Goal: Transaction & Acquisition: Register for event/course

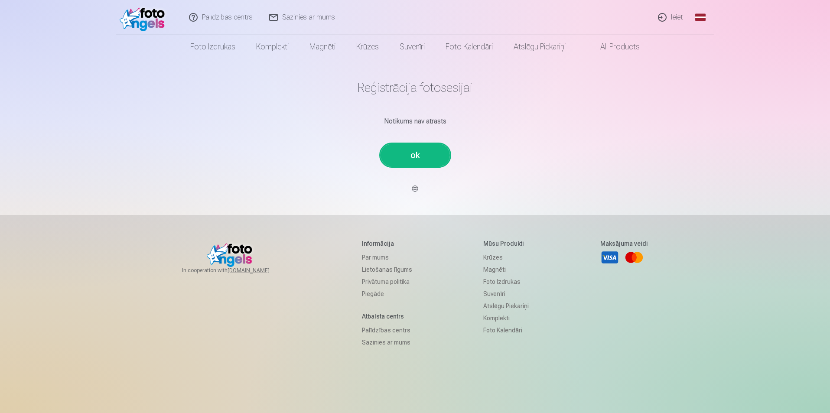
click at [424, 153] on link "ok" at bounding box center [415, 155] width 69 height 23
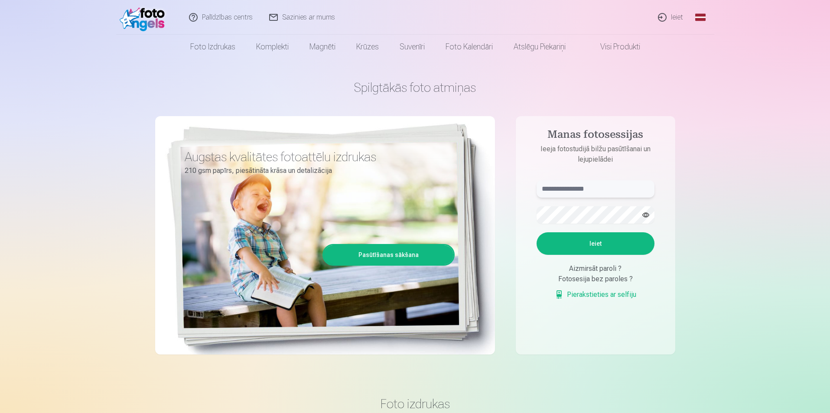
click at [611, 189] on input "text" at bounding box center [596, 188] width 118 height 17
click at [585, 297] on link "Pierakstieties ar selfiju" at bounding box center [596, 295] width 82 height 10
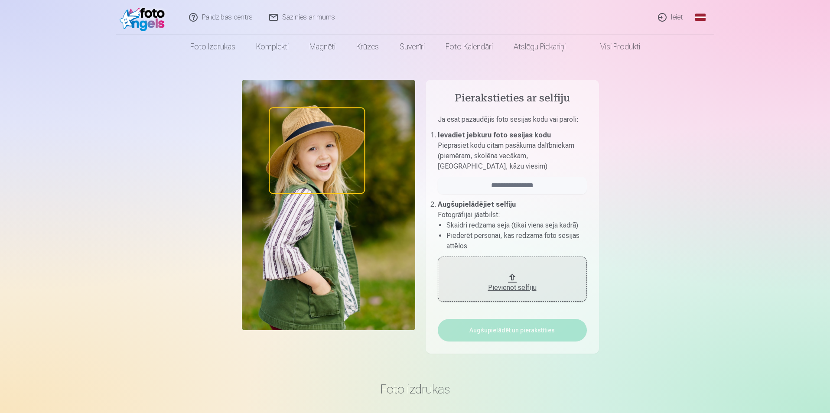
click at [530, 287] on div "Pievienot selfiju" at bounding box center [513, 288] width 132 height 10
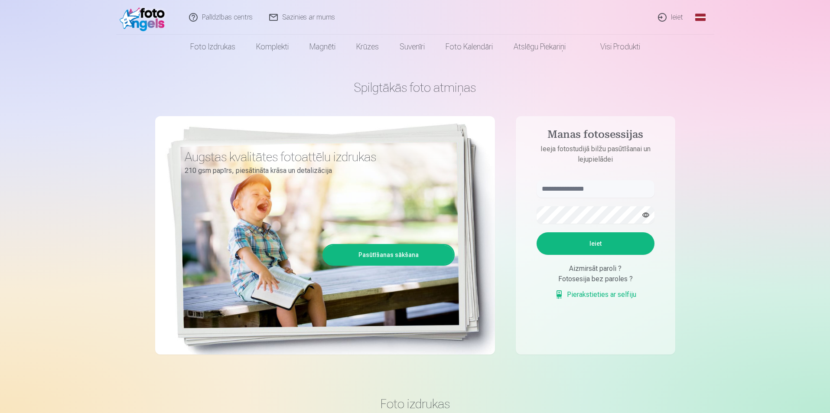
drag, startPoint x: 615, startPoint y: 252, endPoint x: 616, endPoint y: 248, distance: 4.5
click at [615, 250] on button "Ieiet" at bounding box center [596, 243] width 118 height 23
click at [604, 189] on input "text" at bounding box center [596, 188] width 118 height 17
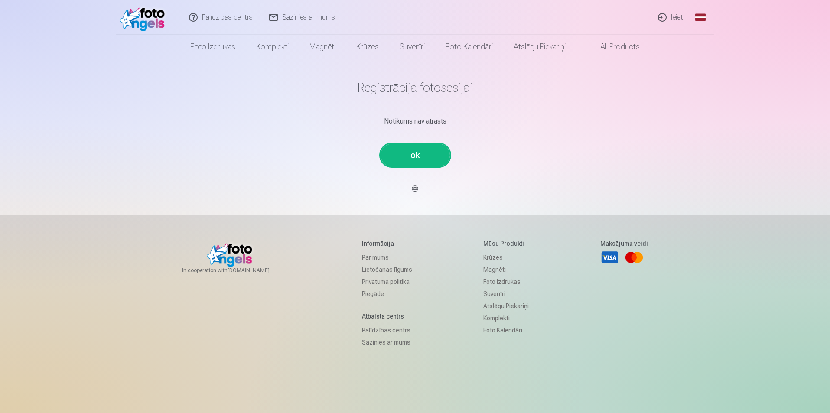
click at [415, 159] on link "ok" at bounding box center [415, 155] width 69 height 23
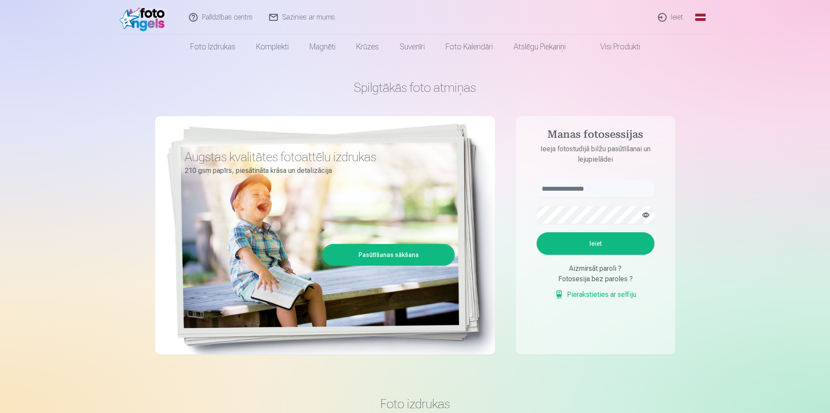
click at [412, 258] on link "Pasūtīšanas sākšana" at bounding box center [389, 254] width 130 height 19
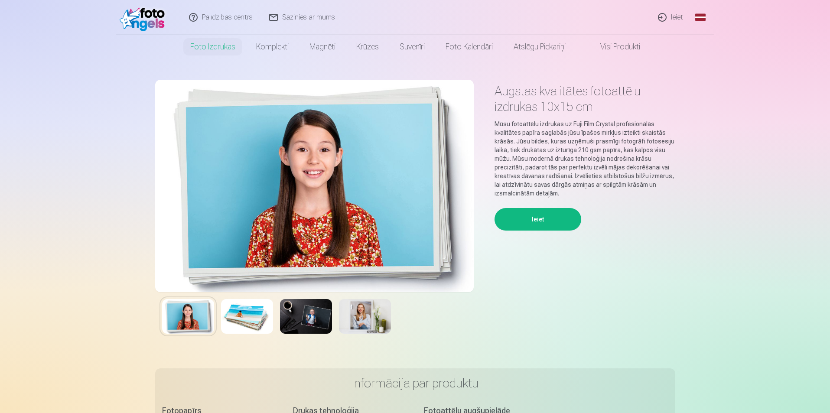
click at [545, 219] on button "Ieiet" at bounding box center [538, 219] width 87 height 23
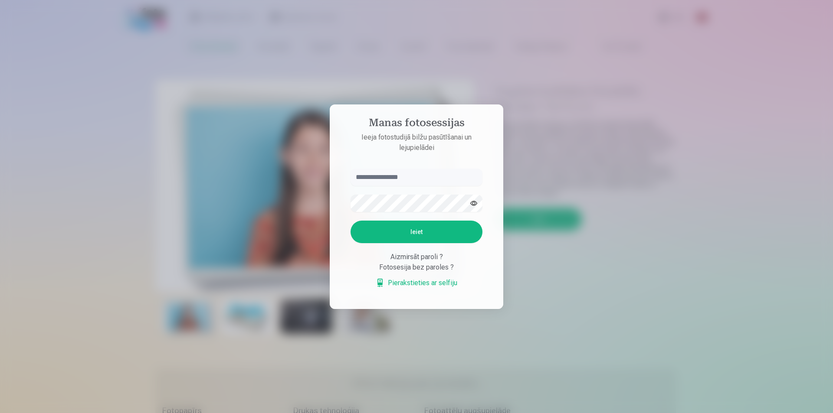
click at [427, 280] on link "Pierakstieties ar selfiju" at bounding box center [417, 283] width 82 height 10
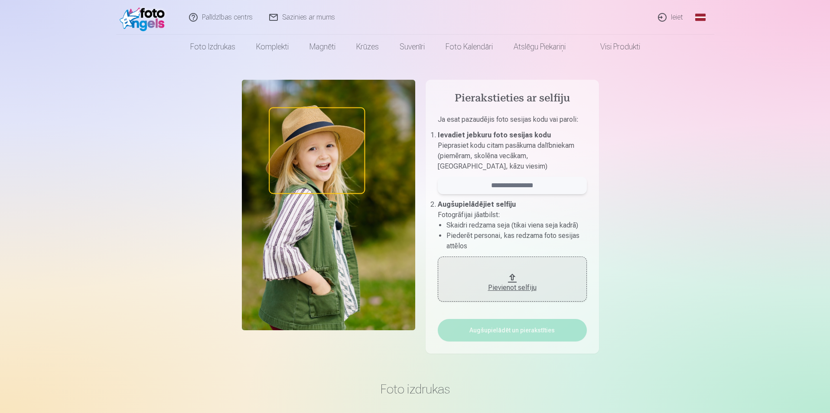
click at [509, 186] on input "email" at bounding box center [512, 185] width 149 height 17
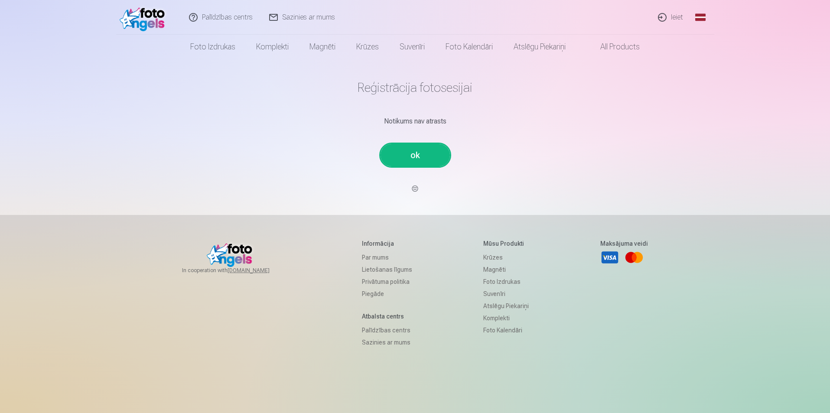
click at [419, 152] on link "ok" at bounding box center [415, 155] width 69 height 23
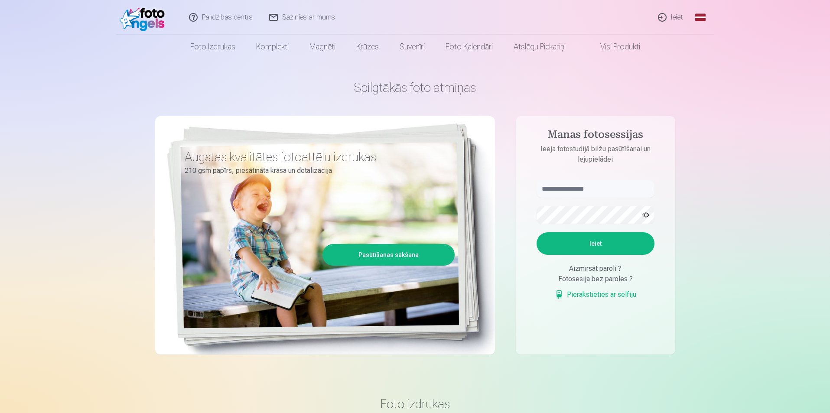
click at [577, 246] on button "Ieiet" at bounding box center [596, 243] width 118 height 23
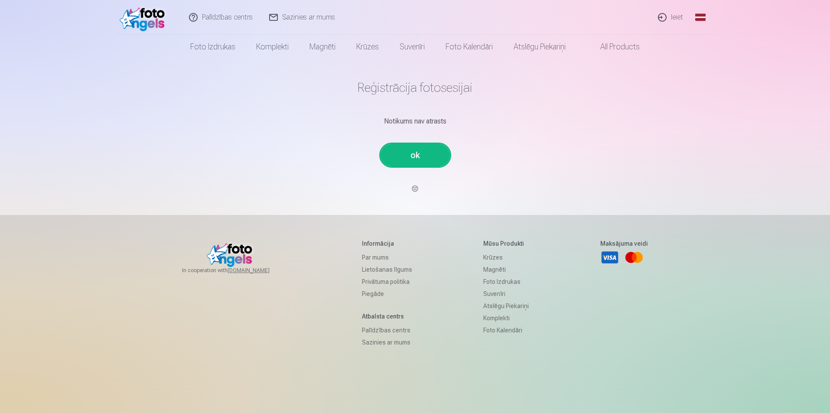
click at [673, 12] on link "Ieiet" at bounding box center [671, 17] width 42 height 35
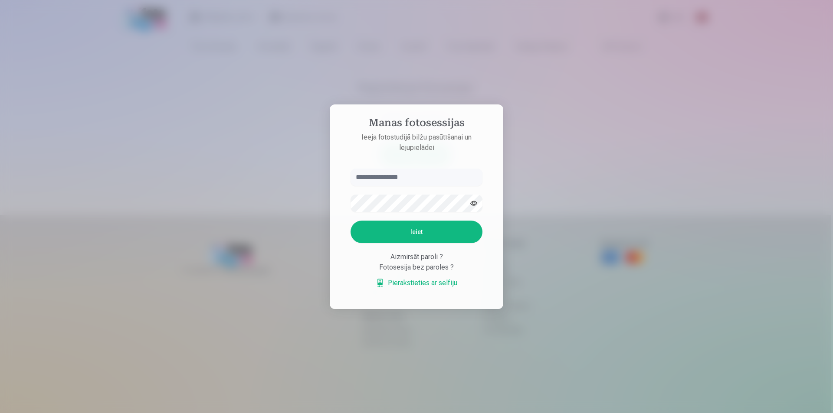
click at [416, 285] on link "Pierakstieties ar selfiju" at bounding box center [417, 283] width 82 height 10
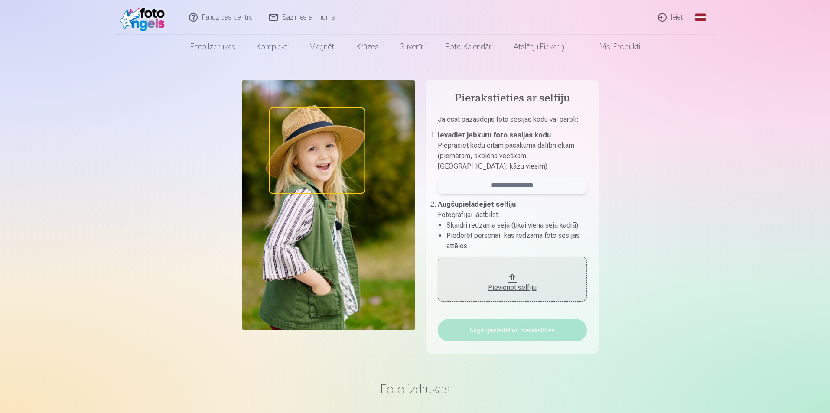
click at [512, 186] on input "email" at bounding box center [512, 185] width 149 height 17
click at [516, 287] on div "Pievienot selfiju" at bounding box center [513, 288] width 132 height 10
click at [515, 286] on div "Pievienot selfiju" at bounding box center [513, 288] width 132 height 10
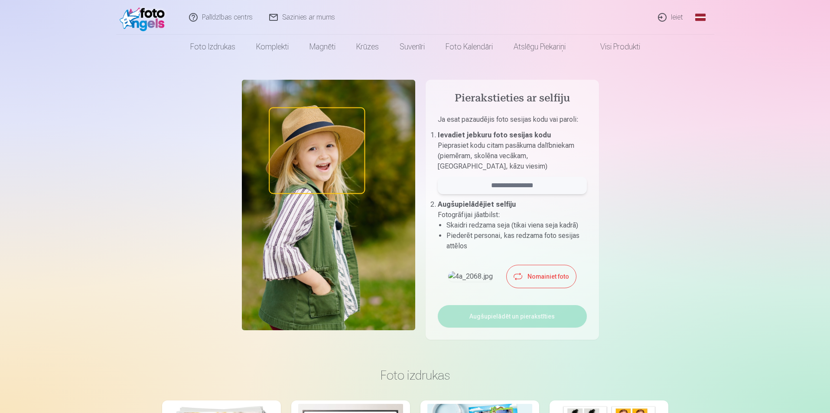
click at [514, 188] on input "email" at bounding box center [512, 185] width 149 height 17
click at [560, 288] on button "Nomainiet foto" at bounding box center [541, 276] width 69 height 23
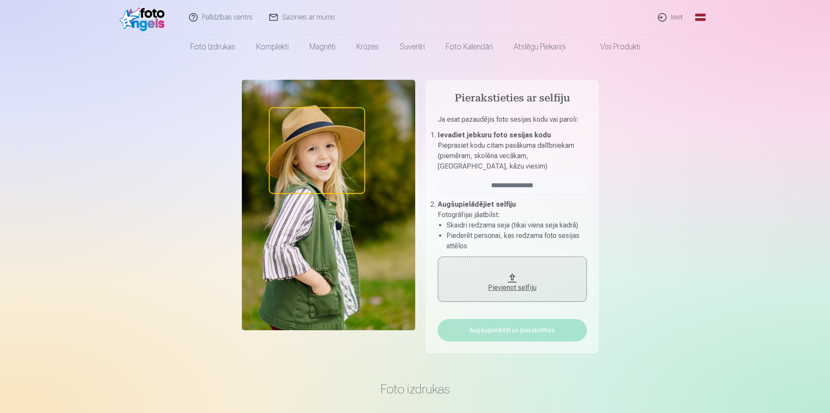
click at [525, 290] on div "Pievienot selfiju" at bounding box center [513, 288] width 132 height 10
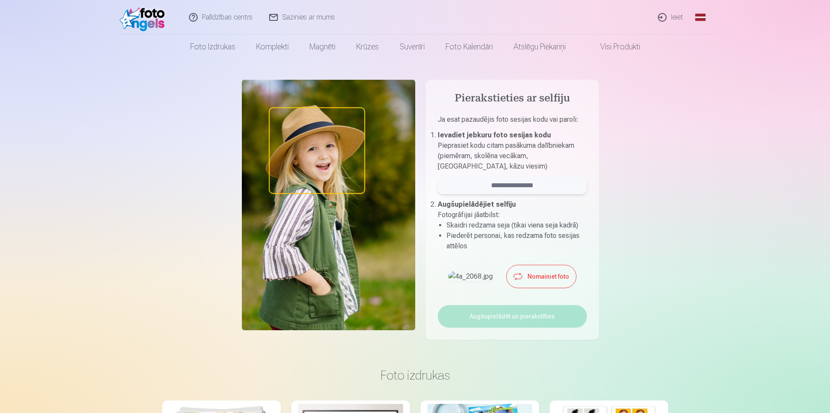
click at [532, 186] on input "email" at bounding box center [512, 185] width 149 height 17
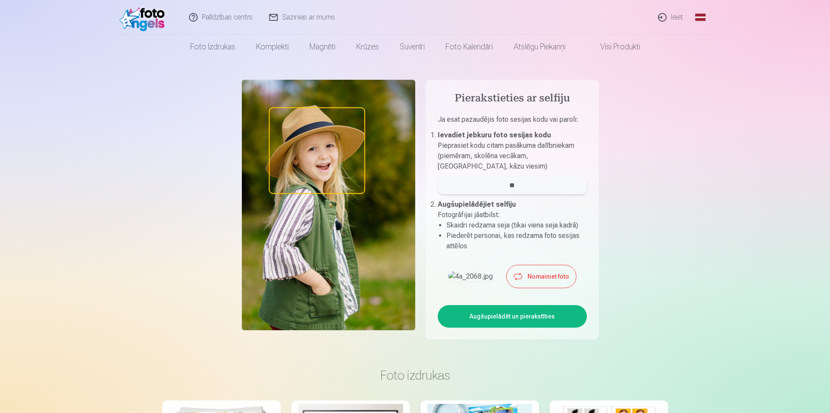
type input "*"
drag, startPoint x: 538, startPoint y: 190, endPoint x: 485, endPoint y: 189, distance: 52.9
click at [485, 189] on input "****" at bounding box center [512, 185] width 149 height 17
type input "****"
click at [530, 328] on button "Augšupielādēt un pierakstīties" at bounding box center [512, 316] width 149 height 23
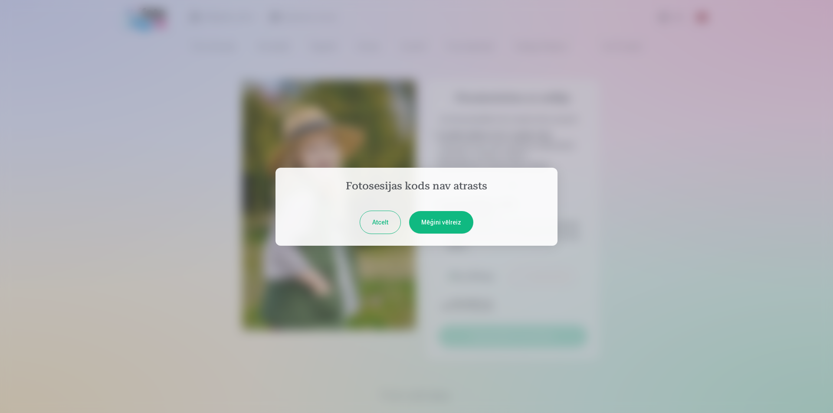
click at [464, 221] on button "Mēģini vēlreiz" at bounding box center [441, 222] width 64 height 23
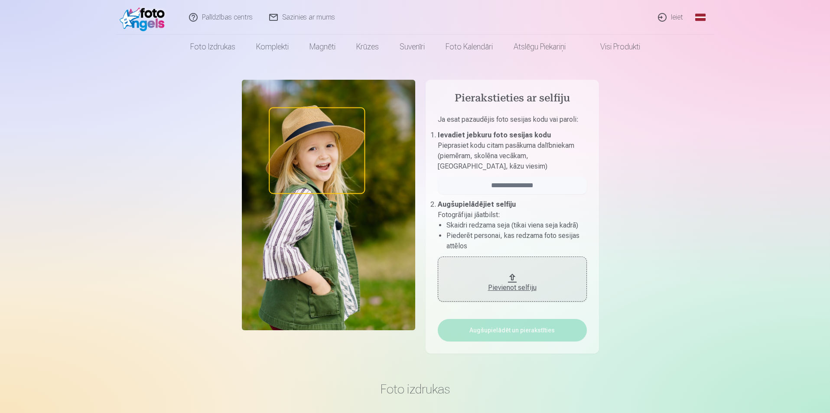
click at [513, 287] on div "Pievienot selfiju" at bounding box center [513, 288] width 132 height 10
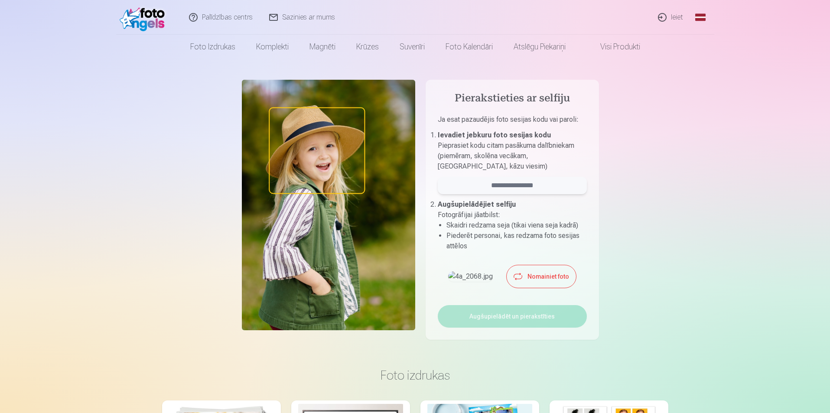
click at [491, 186] on input "email" at bounding box center [512, 185] width 149 height 17
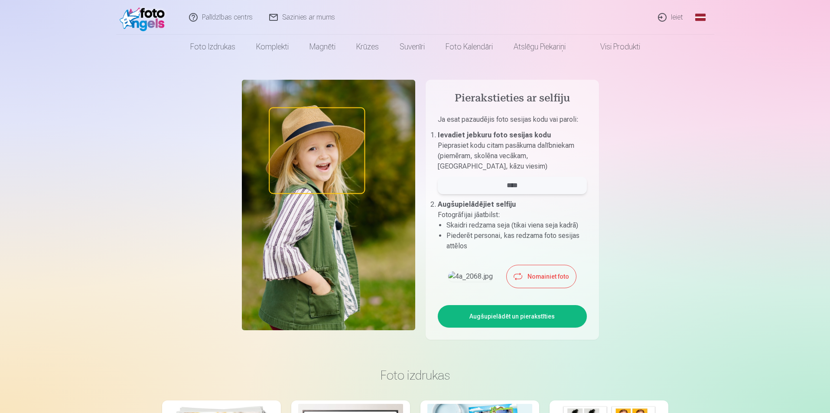
type input "****"
click at [559, 328] on button "Augšupielādēt un pierakstīties" at bounding box center [512, 316] width 149 height 23
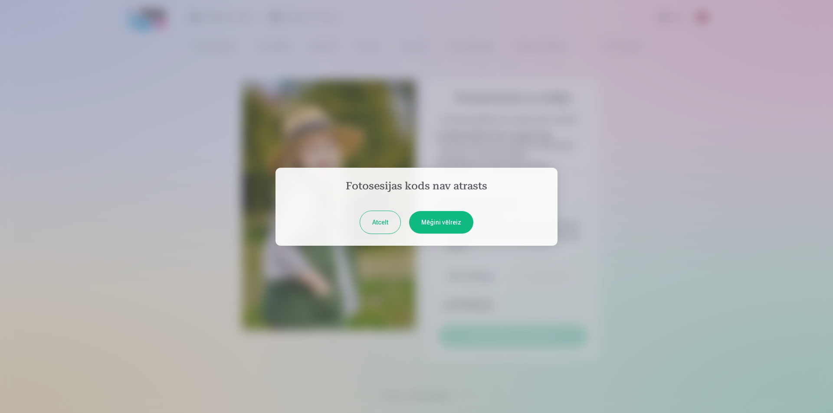
click at [458, 220] on button "Mēģini vēlreiz" at bounding box center [441, 222] width 64 height 23
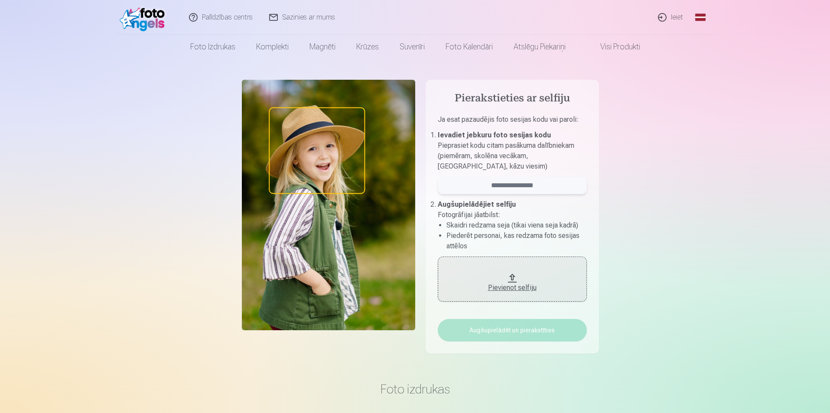
click at [506, 187] on input "email" at bounding box center [512, 185] width 149 height 17
type input "*******"
click at [512, 281] on div "Pievienot selfiju" at bounding box center [513, 286] width 132 height 16
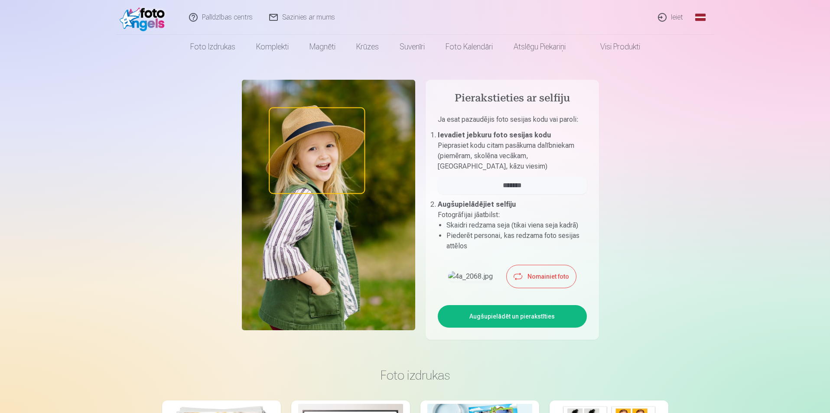
click at [552, 328] on button "Augšupielādēt un pierakstīties" at bounding box center [512, 316] width 149 height 23
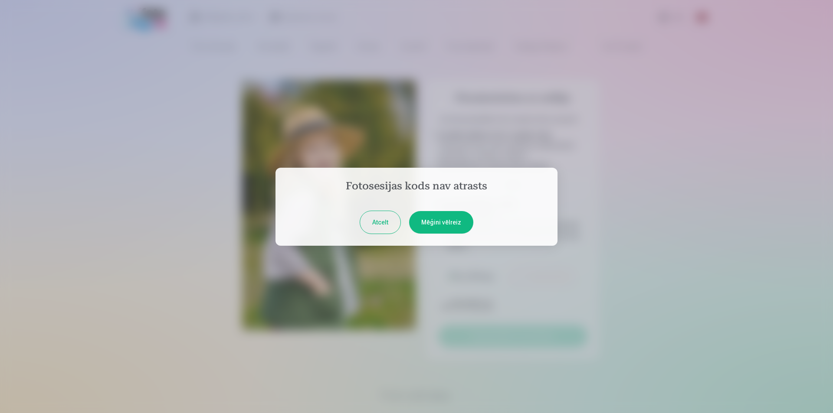
click at [418, 212] on button "Mēģini vēlreiz" at bounding box center [441, 222] width 64 height 23
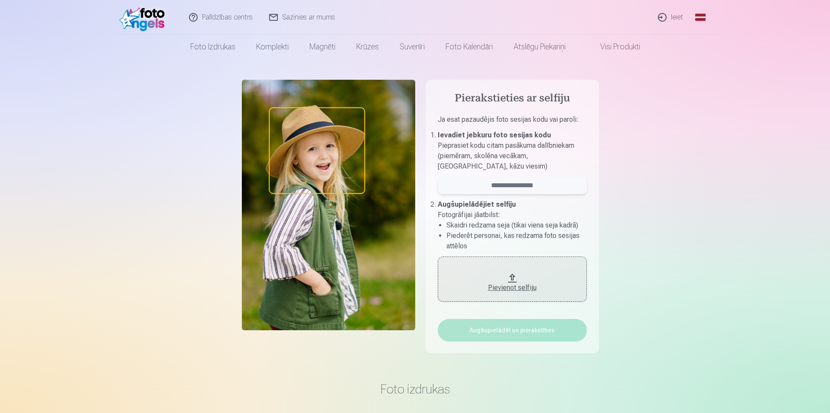
click at [548, 186] on input "email" at bounding box center [512, 185] width 149 height 17
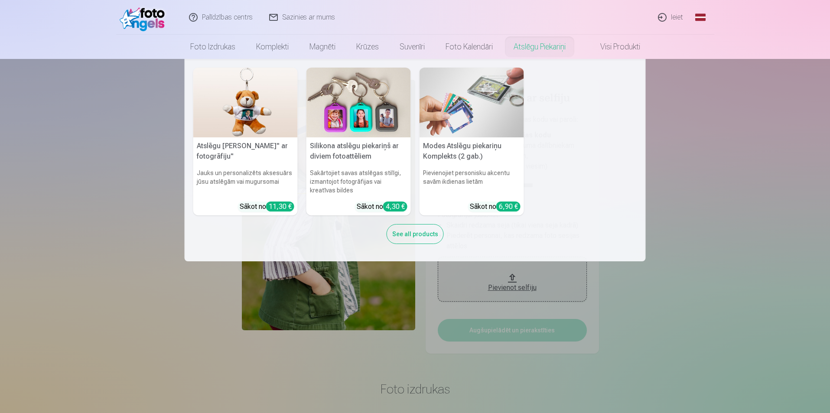
click at [761, 179] on nav "Atslēgu piekariņš Lācītis" ar fotogrāfiju" Jauks un personalizēts aksesuārs jūs…" at bounding box center [415, 160] width 830 height 203
click at [131, 81] on nav "Atslēgu piekariņš Lācītis" ar fotogrāfiju" Jauks un personalizēts aksesuārs jūs…" at bounding box center [415, 160] width 830 height 203
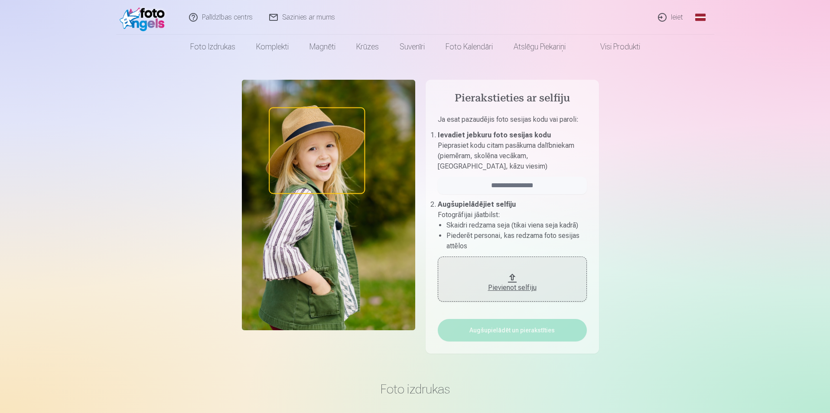
click at [242, 16] on link "Palīdzības centrs" at bounding box center [221, 17] width 80 height 35
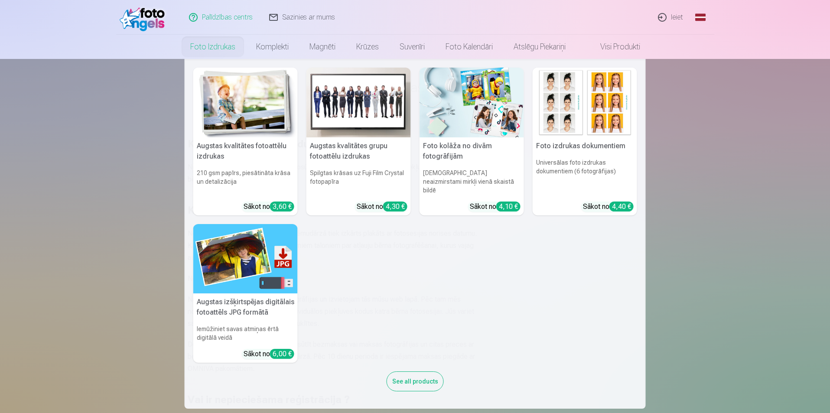
click at [203, 46] on link "Foto izdrukas" at bounding box center [213, 47] width 66 height 24
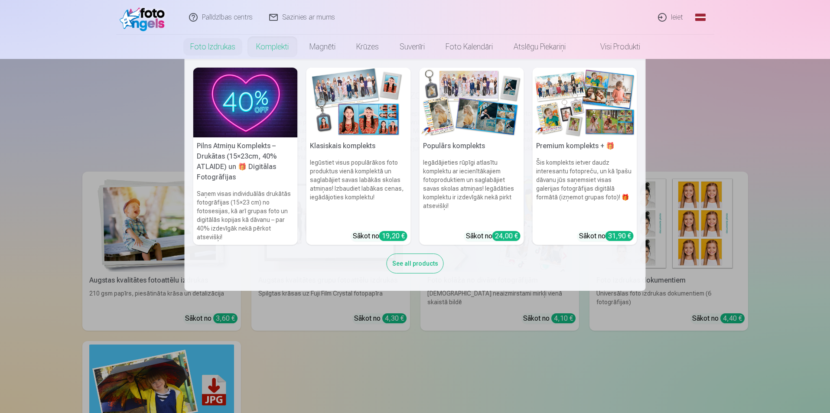
click at [271, 42] on link "Komplekti" at bounding box center [272, 47] width 53 height 24
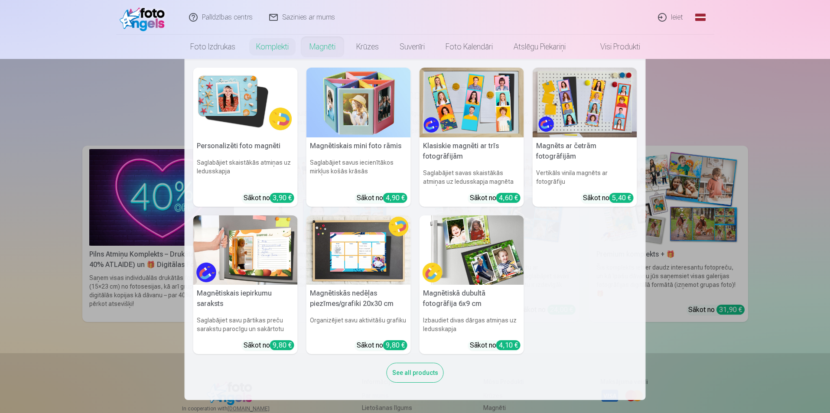
click at [333, 45] on link "Magnēti" at bounding box center [322, 47] width 47 height 24
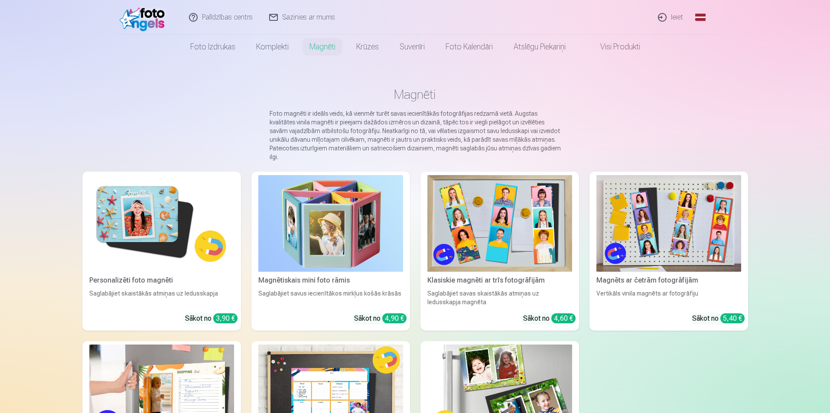
click at [303, 21] on link "Sazinies ar mums" at bounding box center [302, 17] width 82 height 35
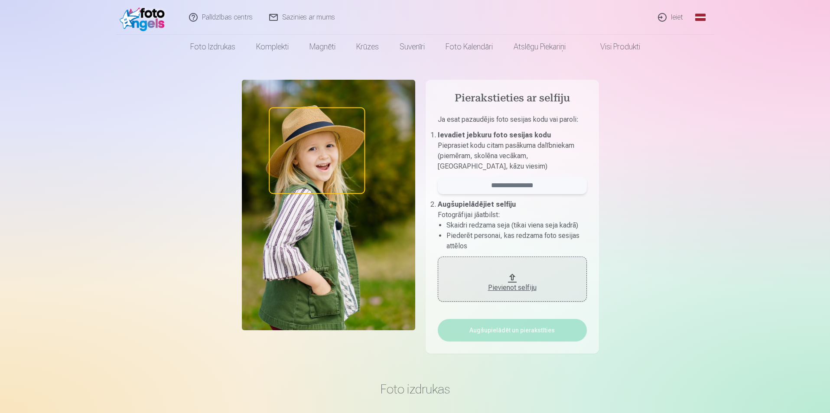
click at [509, 187] on input "email" at bounding box center [512, 185] width 149 height 17
type input "******"
click at [519, 291] on div "Pievienot selfiju" at bounding box center [513, 288] width 132 height 10
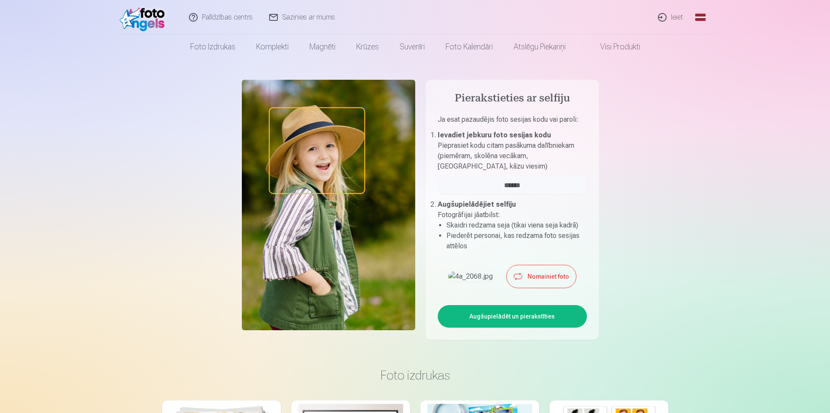
click at [540, 328] on button "Augšupielādēt un pierakstīties" at bounding box center [512, 316] width 149 height 23
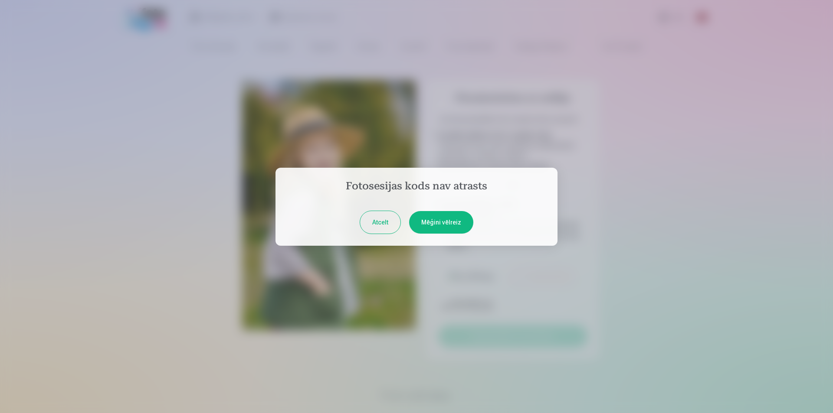
click at [447, 220] on button "Mēģini vēlreiz" at bounding box center [441, 222] width 64 height 23
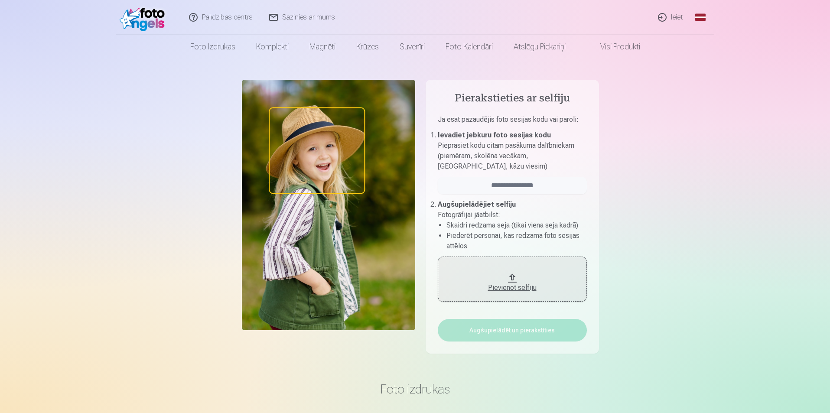
click at [530, 290] on div "Pievienot selfiju" at bounding box center [513, 288] width 132 height 10
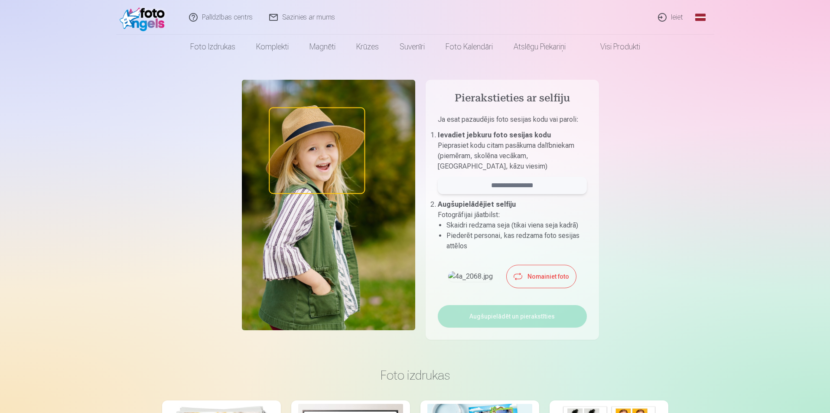
click at [506, 183] on input "email" at bounding box center [512, 185] width 149 height 17
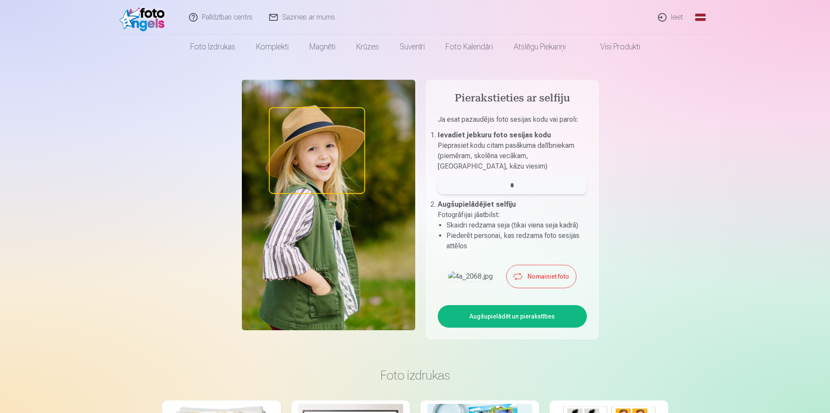
type input "*"
click at [533, 328] on button "Augšupielādēt un pierakstīties" at bounding box center [512, 316] width 149 height 23
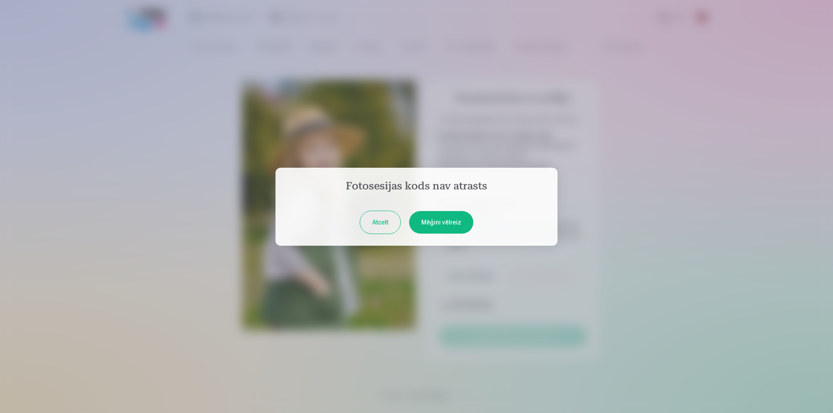
click at [388, 216] on button "Atcelt" at bounding box center [380, 222] width 40 height 23
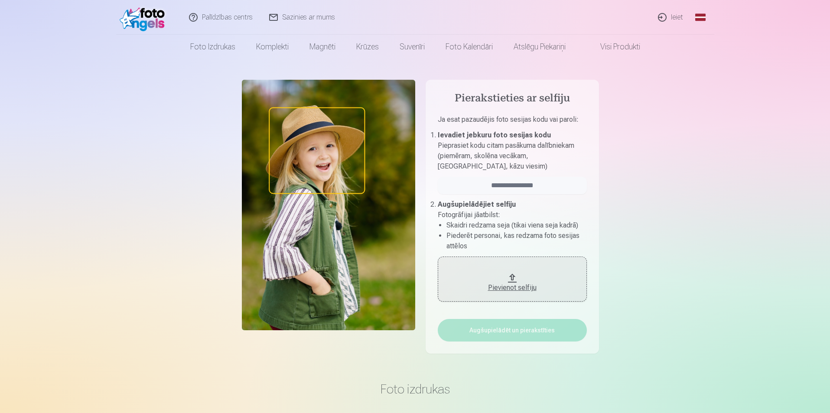
click at [618, 46] on link "Visi produkti" at bounding box center [613, 47] width 75 height 24
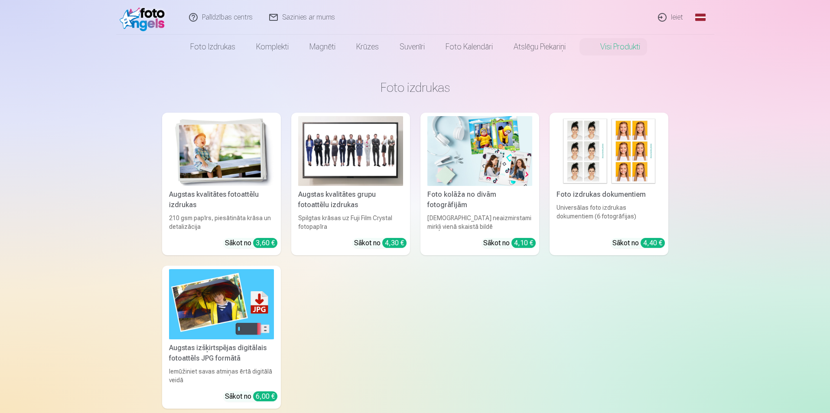
click at [618, 46] on link "Visi produkti" at bounding box center [613, 47] width 75 height 24
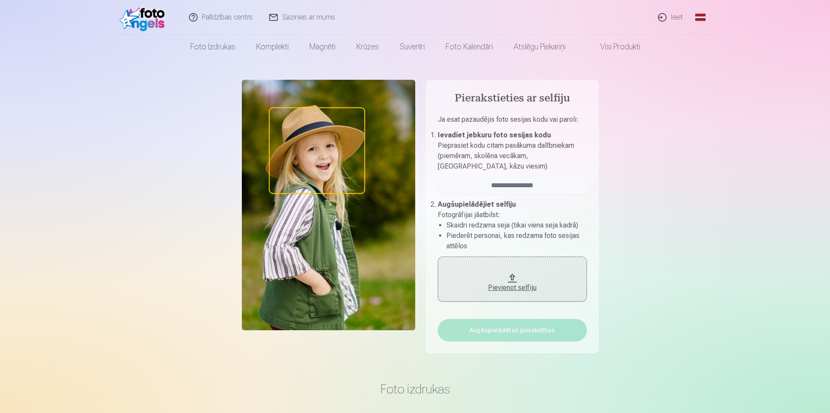
click at [516, 288] on div "Pievienot selfiju" at bounding box center [513, 288] width 132 height 10
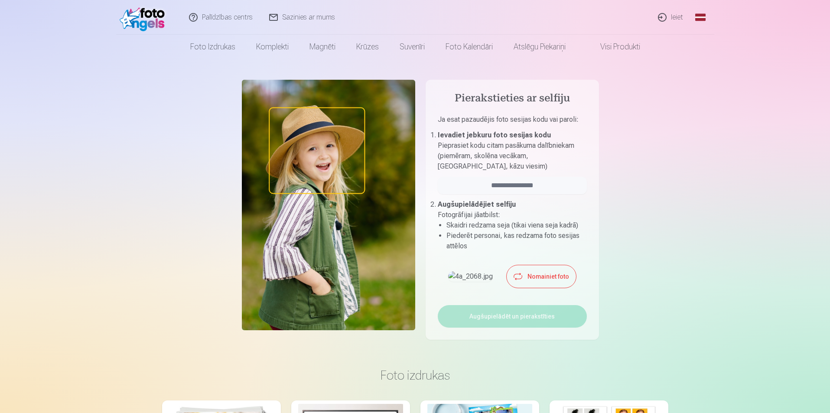
drag, startPoint x: 551, startPoint y: 273, endPoint x: 551, endPoint y: 294, distance: 21.2
click at [551, 288] on div "Nomainiet foto" at bounding box center [512, 276] width 149 height 23
click at [552, 288] on button "Nomainiet foto" at bounding box center [541, 276] width 69 height 23
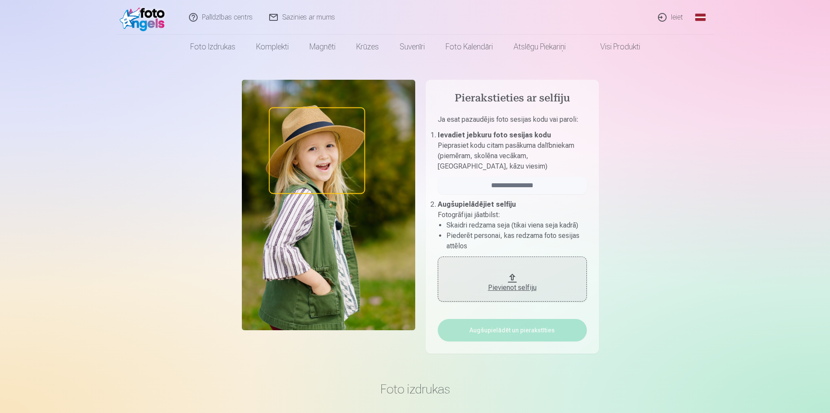
click at [514, 289] on div "Pievienot selfiju" at bounding box center [513, 288] width 132 height 10
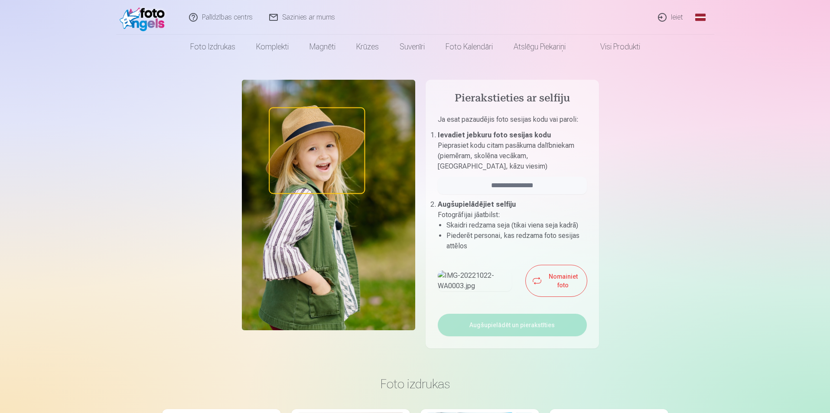
click at [559, 282] on button "Nomainiet foto" at bounding box center [556, 280] width 61 height 31
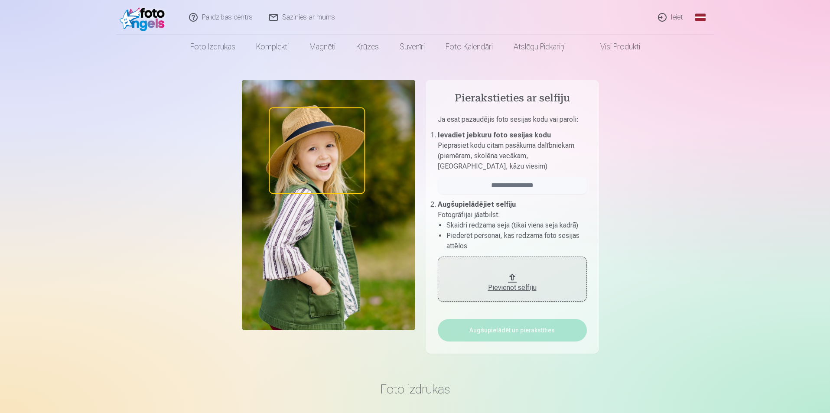
click at [504, 286] on div "Pievienot selfiju" at bounding box center [513, 288] width 132 height 10
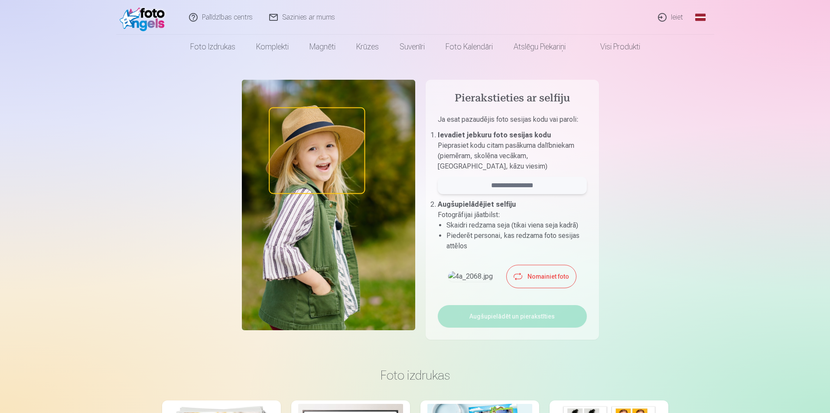
click at [521, 188] on input "email" at bounding box center [512, 185] width 149 height 17
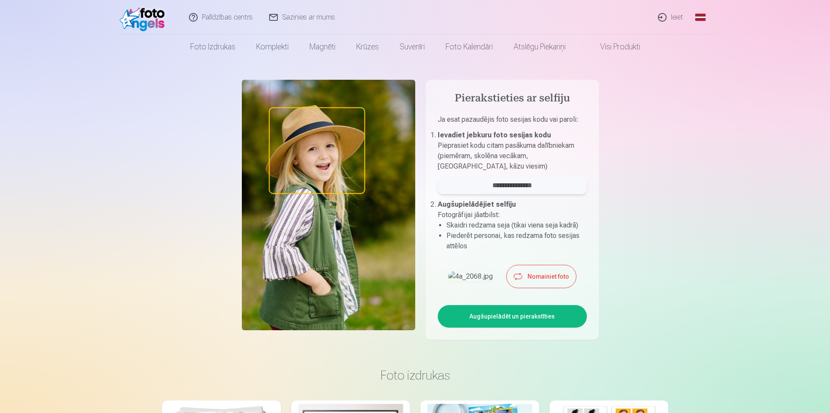
type input "**********"
click at [521, 328] on button "Augšupielādēt un pierakstīties" at bounding box center [512, 316] width 149 height 23
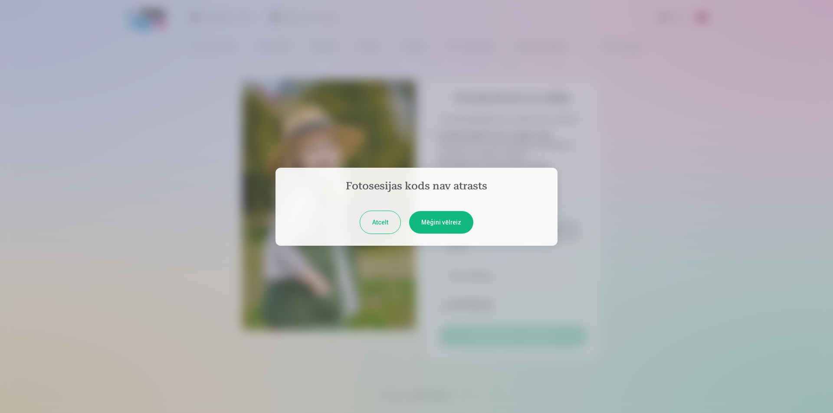
click at [444, 216] on button "Mēģini vēlreiz" at bounding box center [441, 222] width 64 height 23
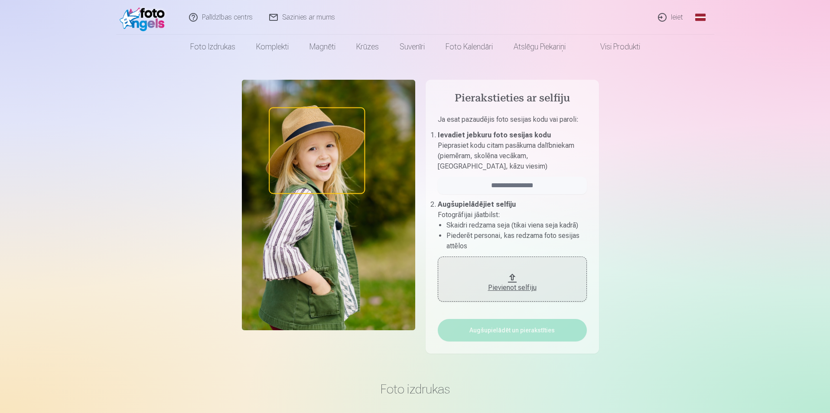
click at [515, 285] on div "Pievienot selfiju" at bounding box center [513, 288] width 132 height 10
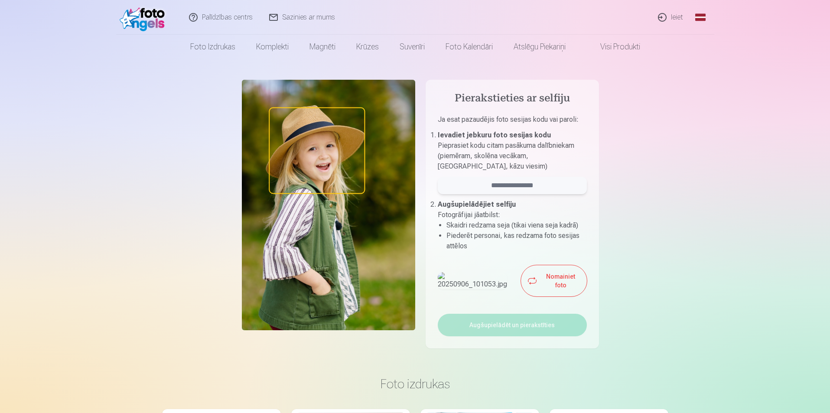
click at [528, 185] on input "email" at bounding box center [512, 185] width 149 height 17
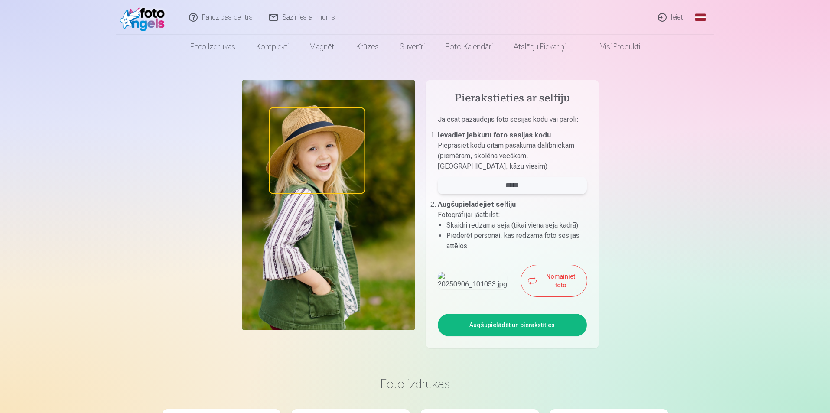
type input "*****"
click at [532, 321] on button "Augšupielādēt un pierakstīties" at bounding box center [512, 325] width 149 height 23
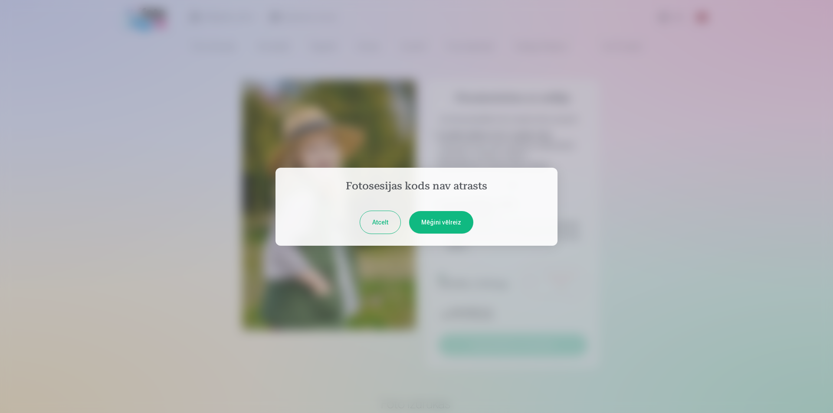
click at [447, 224] on button "Mēģini vēlreiz" at bounding box center [441, 222] width 64 height 23
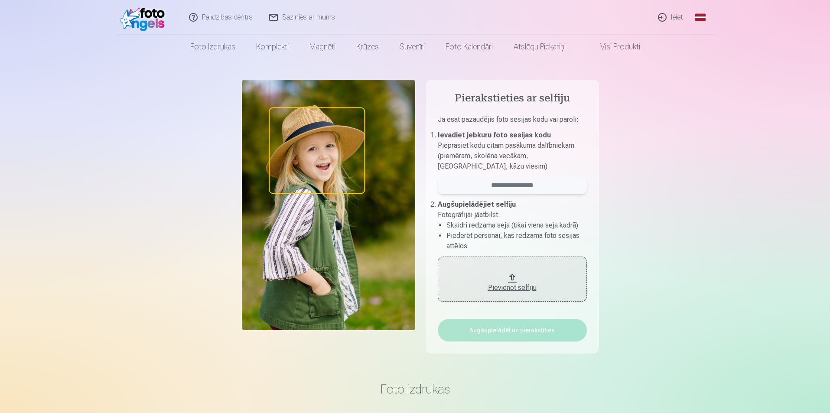
click at [494, 188] on input "email" at bounding box center [512, 185] width 149 height 17
type input "*******"
click at [505, 287] on div "Pievienot selfiju" at bounding box center [513, 288] width 132 height 10
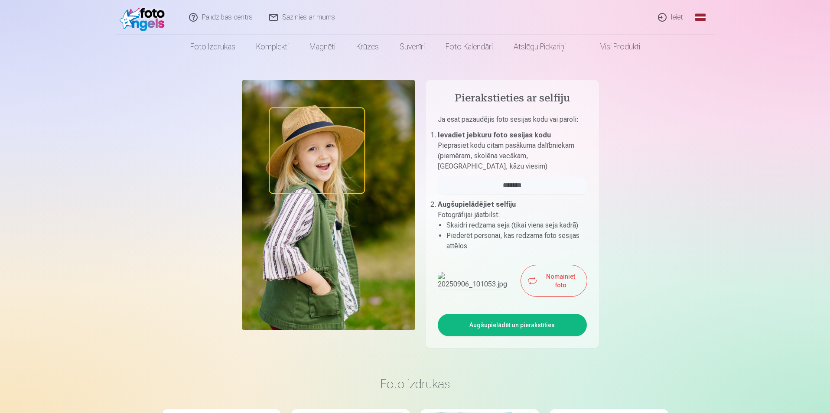
click at [524, 321] on button "Augšupielādēt un pierakstīties" at bounding box center [512, 325] width 149 height 23
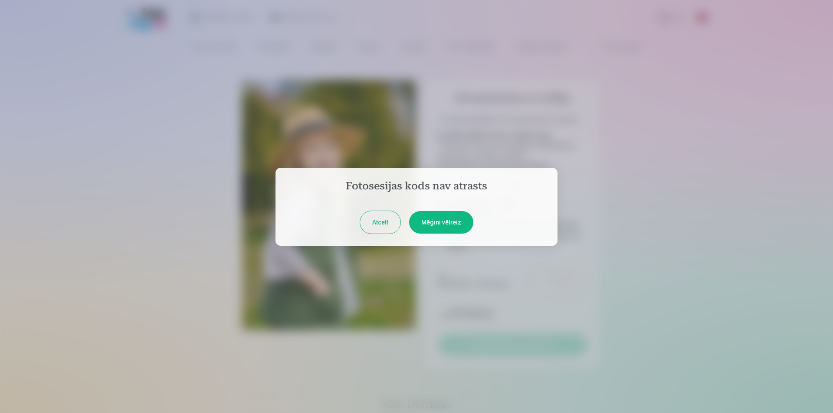
click at [438, 225] on button "Mēģini vēlreiz" at bounding box center [441, 222] width 64 height 23
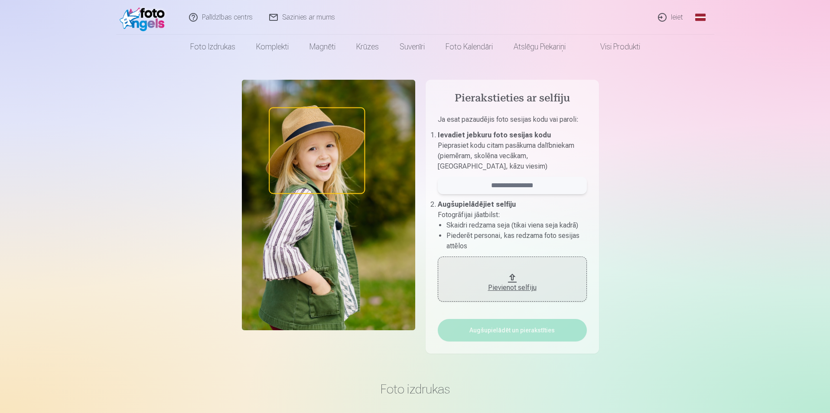
click at [539, 185] on input "email" at bounding box center [512, 185] width 149 height 17
click at [557, 188] on input "email" at bounding box center [512, 185] width 149 height 17
click at [526, 284] on div "Pievienot selfiju" at bounding box center [513, 288] width 132 height 10
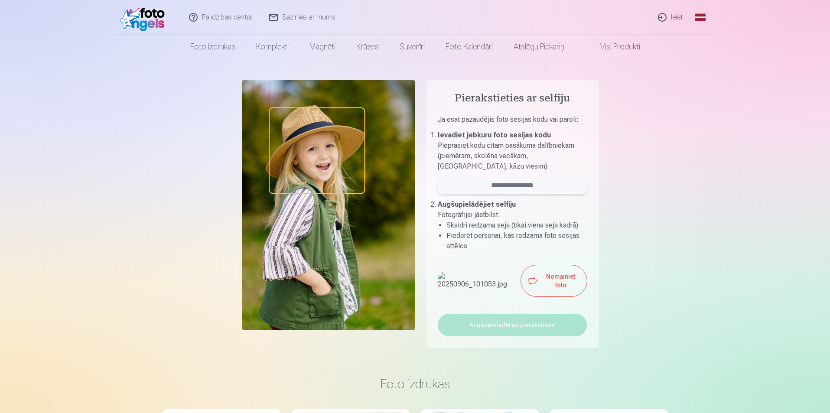
click at [508, 189] on input "email" at bounding box center [512, 185] width 149 height 17
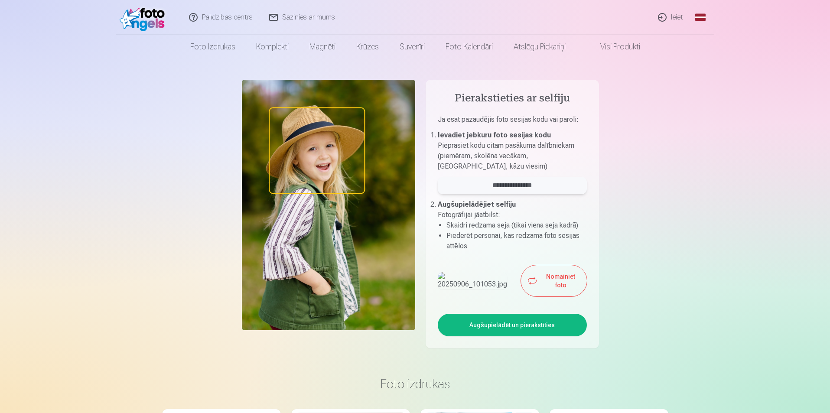
type input "**********"
click at [550, 324] on button "Augšupielādēt un pierakstīties" at bounding box center [512, 325] width 149 height 23
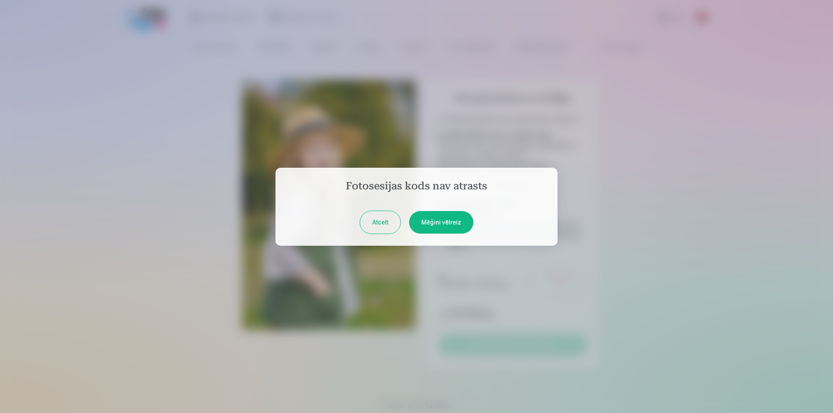
click at [428, 216] on button "Mēģini vēlreiz" at bounding box center [441, 222] width 64 height 23
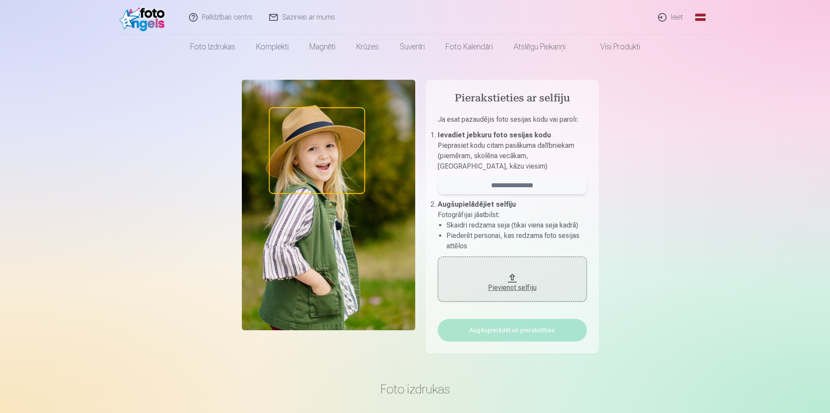
click at [530, 187] on input "email" at bounding box center [512, 185] width 149 height 17
type input "****"
click at [511, 286] on div "Pievienot selfiju" at bounding box center [513, 288] width 132 height 10
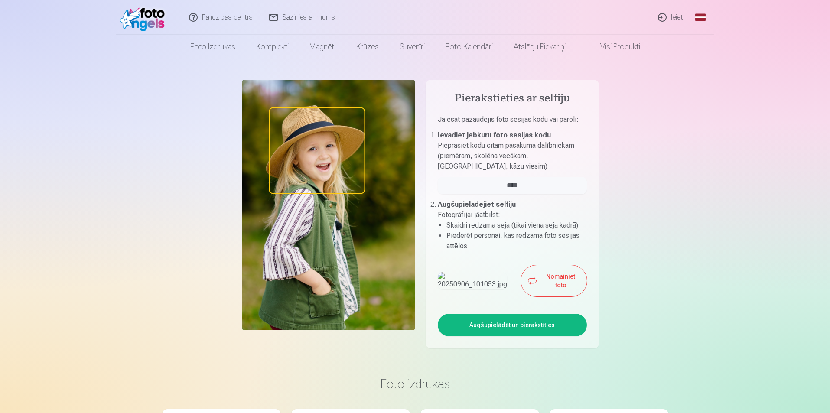
click at [349, 226] on img at bounding box center [328, 205] width 173 height 251
click at [574, 325] on button "Augšupielādēt un pierakstīties" at bounding box center [512, 325] width 149 height 23
